Goal: Register for event/course

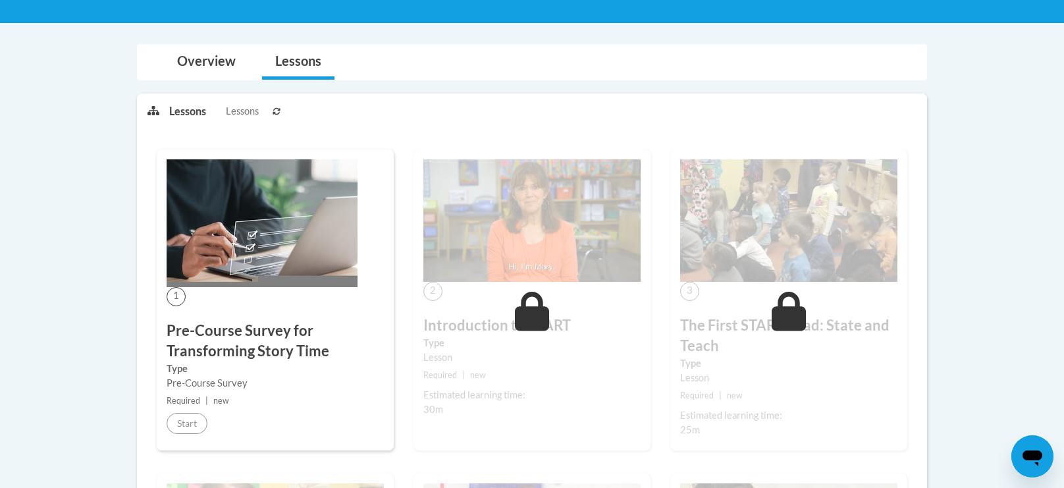
scroll to position [235, 0]
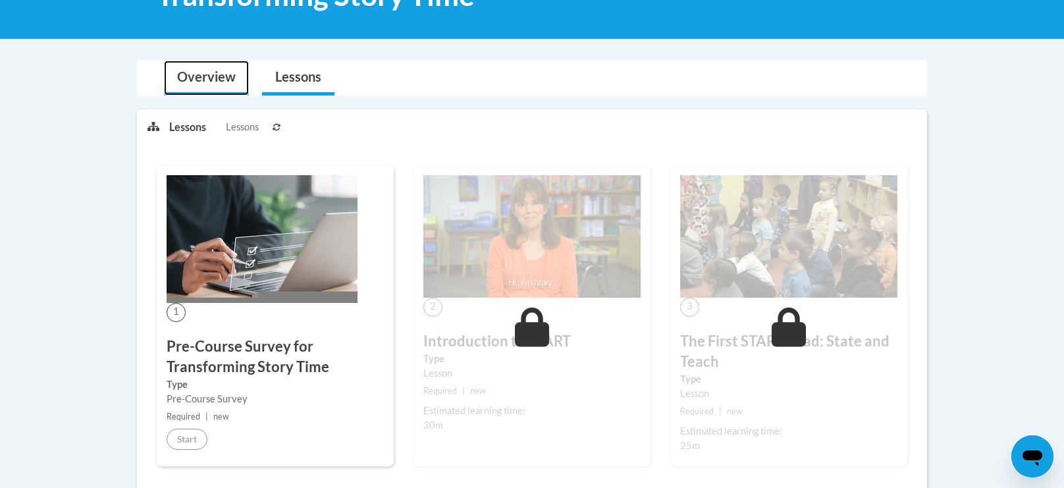
click at [198, 84] on link "Overview" at bounding box center [206, 78] width 85 height 35
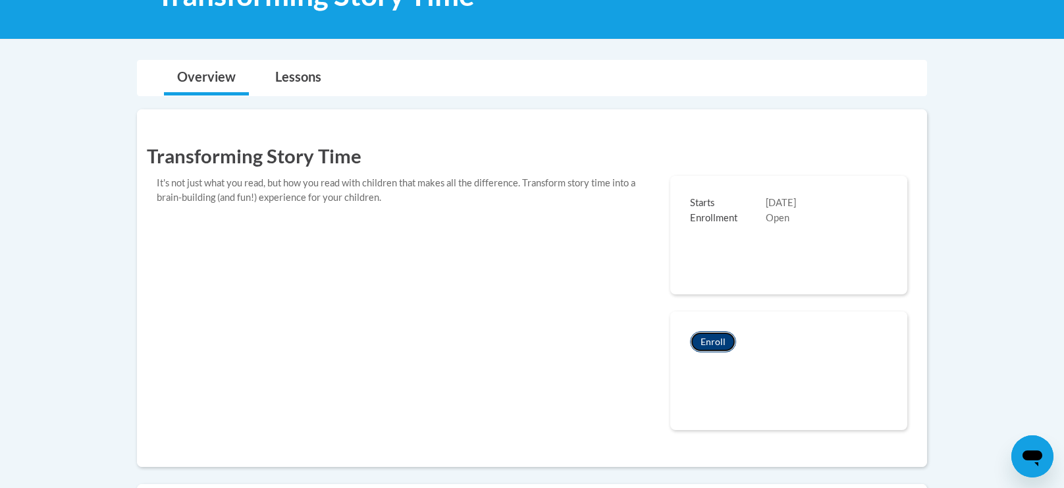
click at [705, 347] on button "Enroll" at bounding box center [713, 341] width 46 height 21
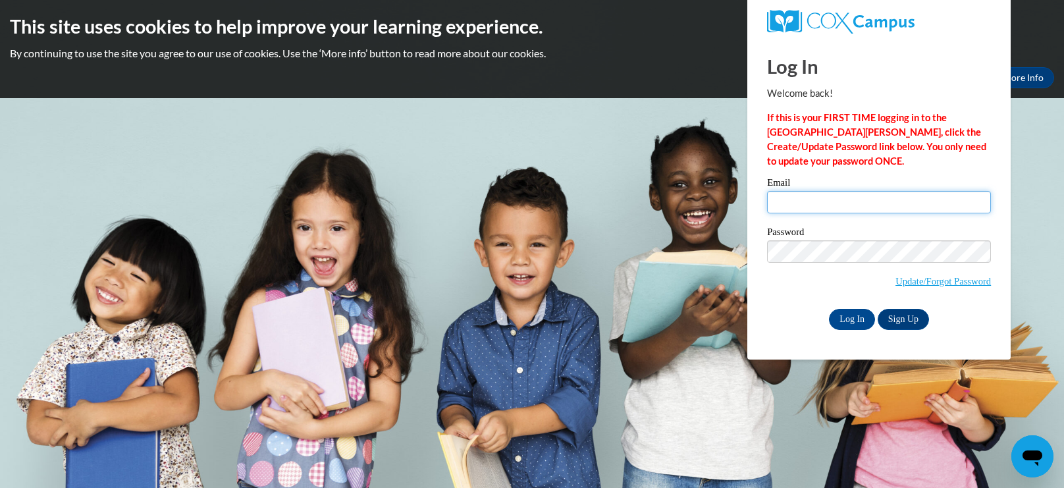
click at [858, 205] on input "Email" at bounding box center [879, 202] width 224 height 22
type input "mcgilld@gjps.org"
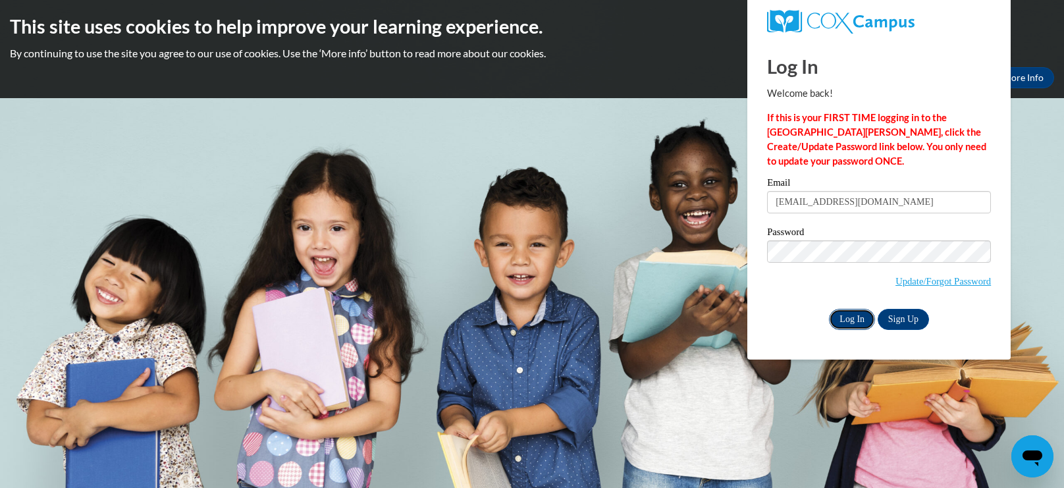
click at [850, 319] on input "Log In" at bounding box center [852, 319] width 46 height 21
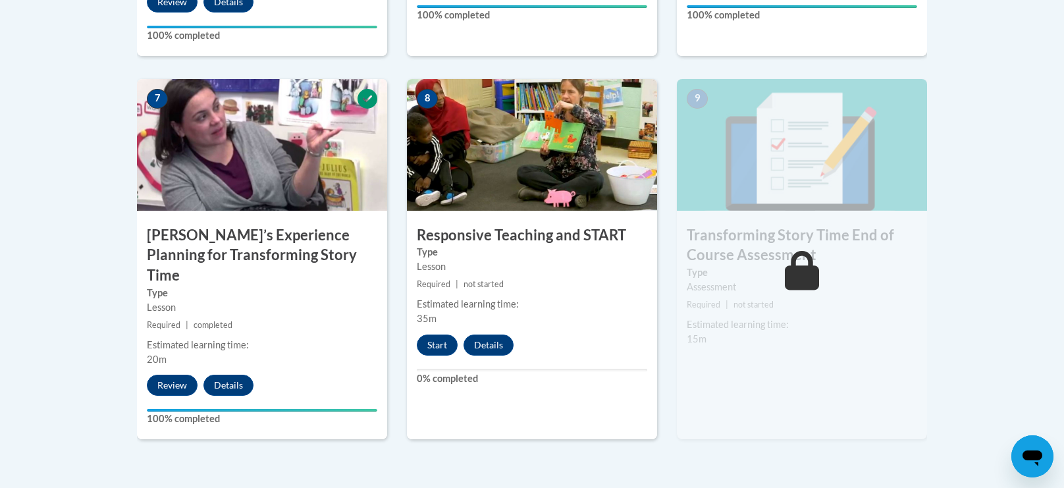
scroll to position [1041, 0]
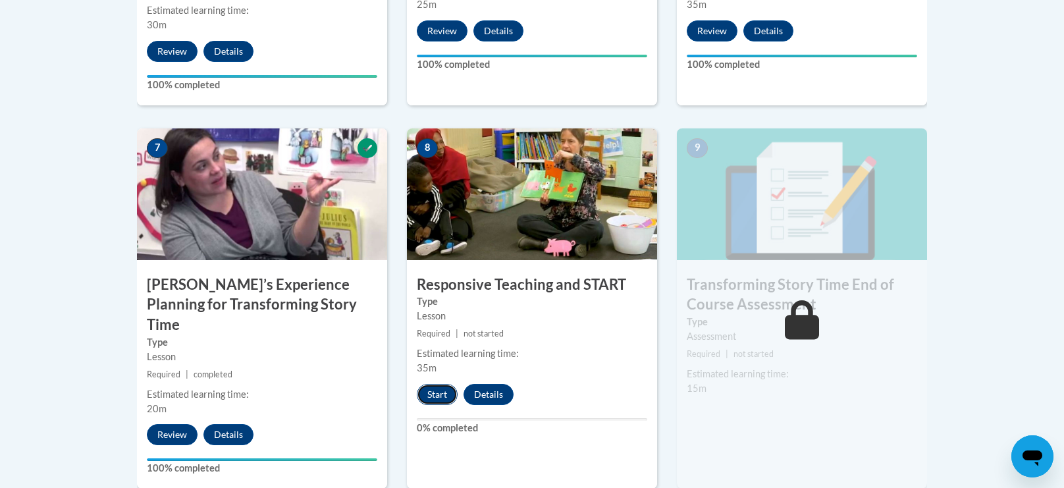
click at [439, 395] on button "Start" at bounding box center [437, 394] width 41 height 21
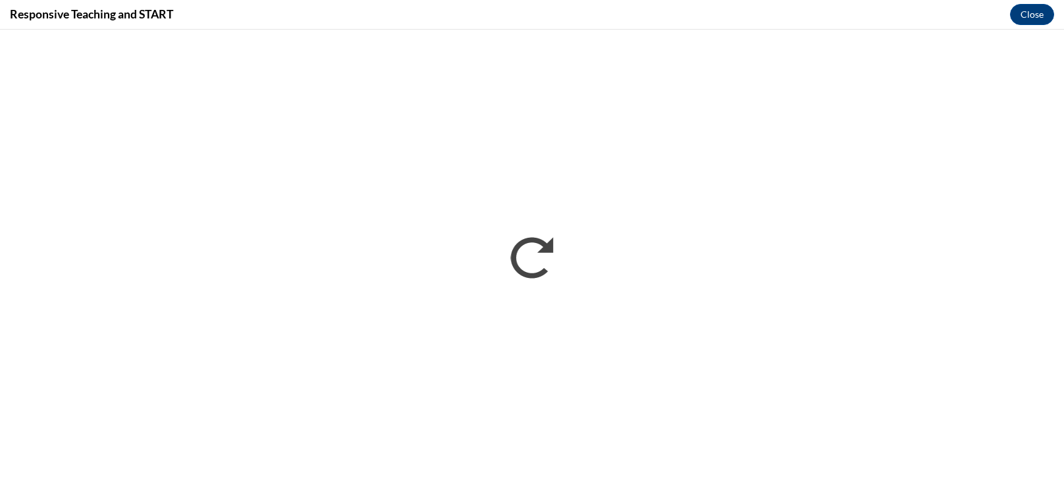
scroll to position [0, 0]
